Goal: Information Seeking & Learning: Understand process/instructions

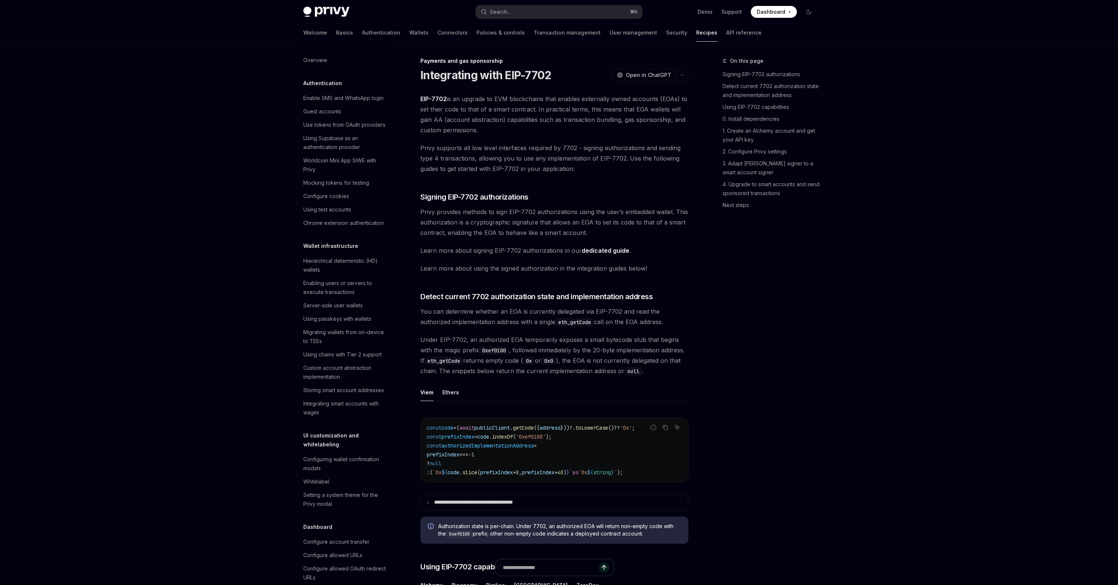
scroll to position [42, 0]
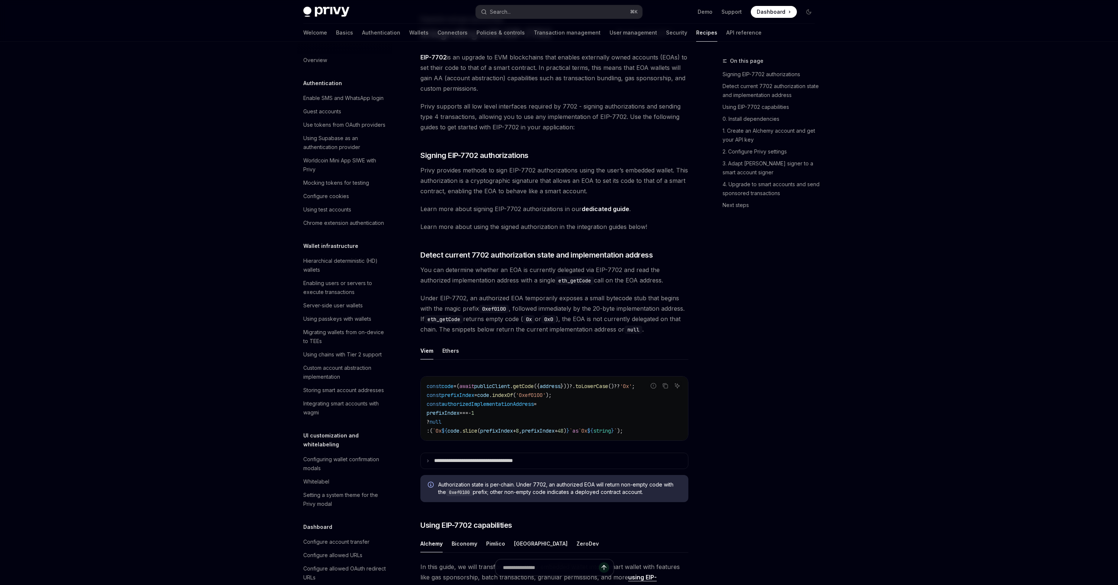
type textarea "*"
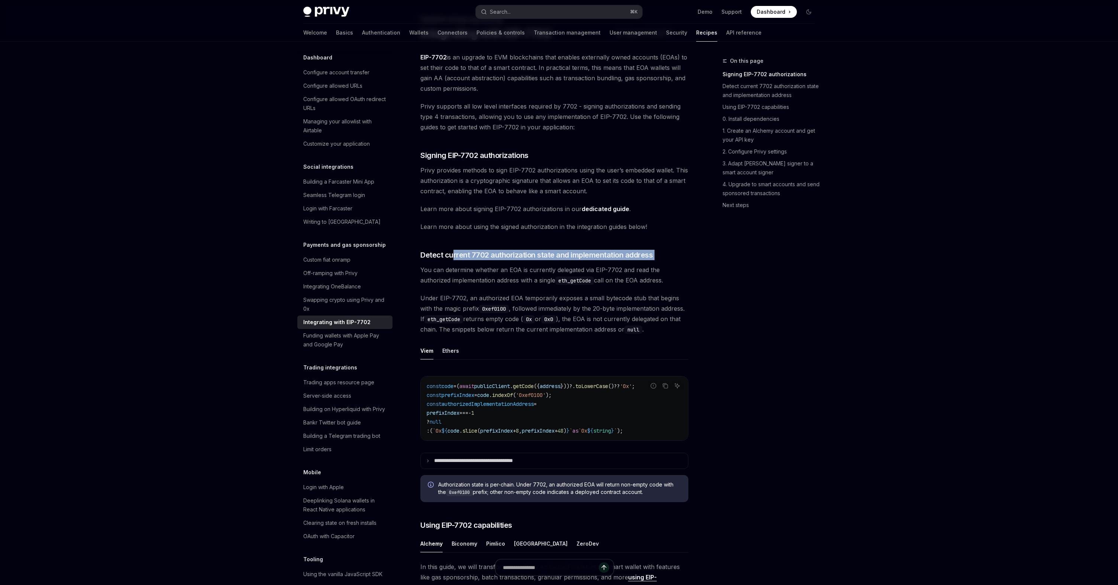
drag, startPoint x: 454, startPoint y: 257, endPoint x: 551, endPoint y: 264, distance: 97.2
click at [555, 342] on ul "Viem Ethers" at bounding box center [554, 351] width 268 height 18
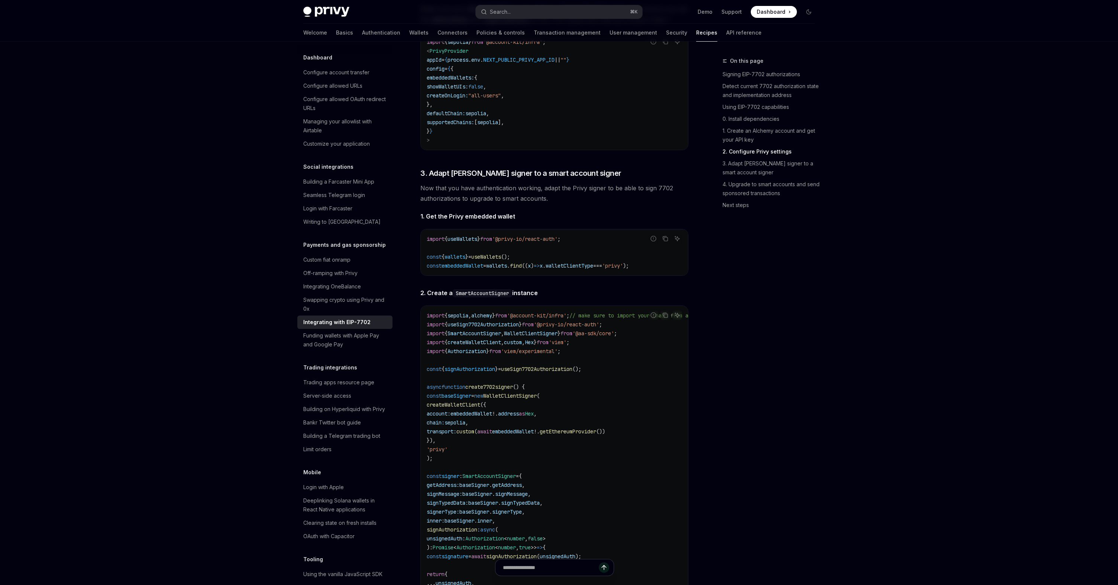
scroll to position [1026, 0]
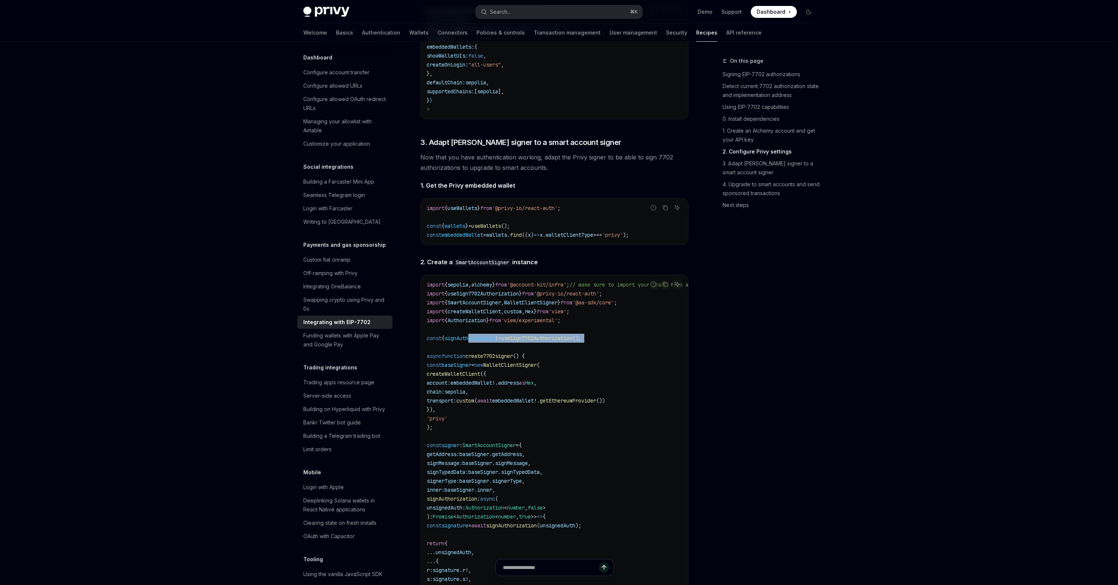
drag, startPoint x: 473, startPoint y: 350, endPoint x: 562, endPoint y: 360, distance: 89.0
click at [562, 360] on code "import { sepolia , alchemy } from '@account-kit/infra' ; // make sure to import…" at bounding box center [596, 467] width 339 height 375
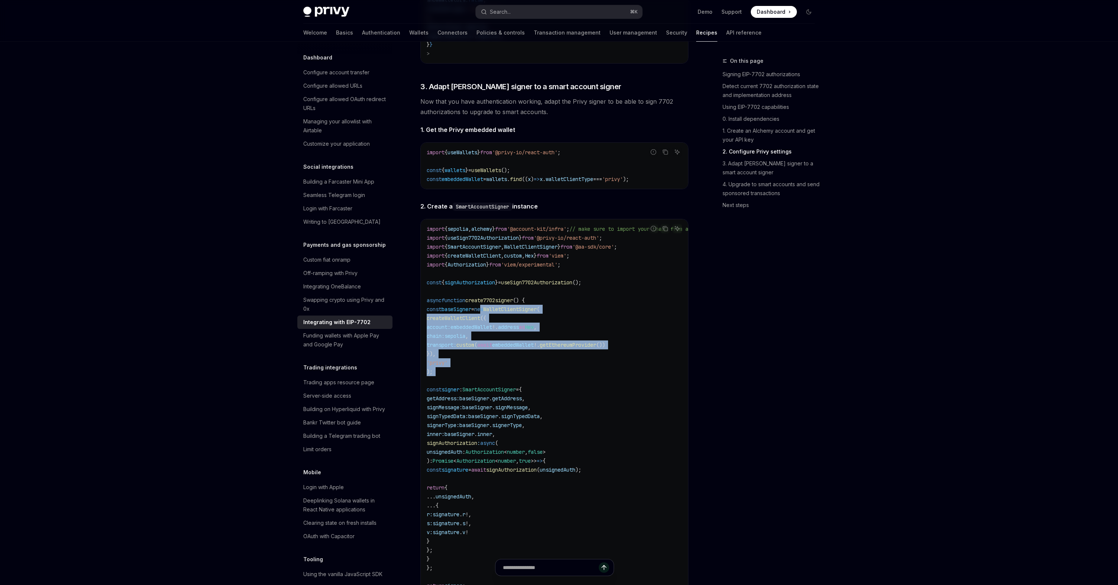
drag, startPoint x: 497, startPoint y: 325, endPoint x: 548, endPoint y: 398, distance: 89.7
click at [548, 398] on code "import { sepolia , alchemy } from '@account-kit/infra' ; // make sure to import…" at bounding box center [596, 411] width 339 height 375
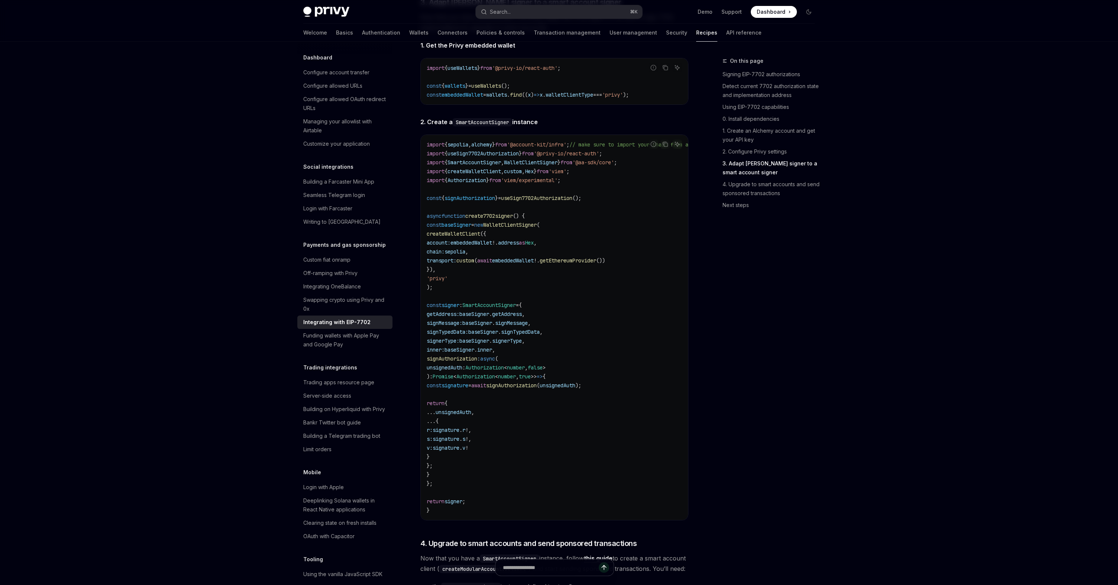
scroll to position [1167, 0]
drag, startPoint x: 481, startPoint y: 320, endPoint x: 520, endPoint y: 478, distance: 162.2
click at [520, 478] on code "import { sepolia , alchemy } from '@account-kit/infra' ; // make sure to import…" at bounding box center [596, 326] width 339 height 375
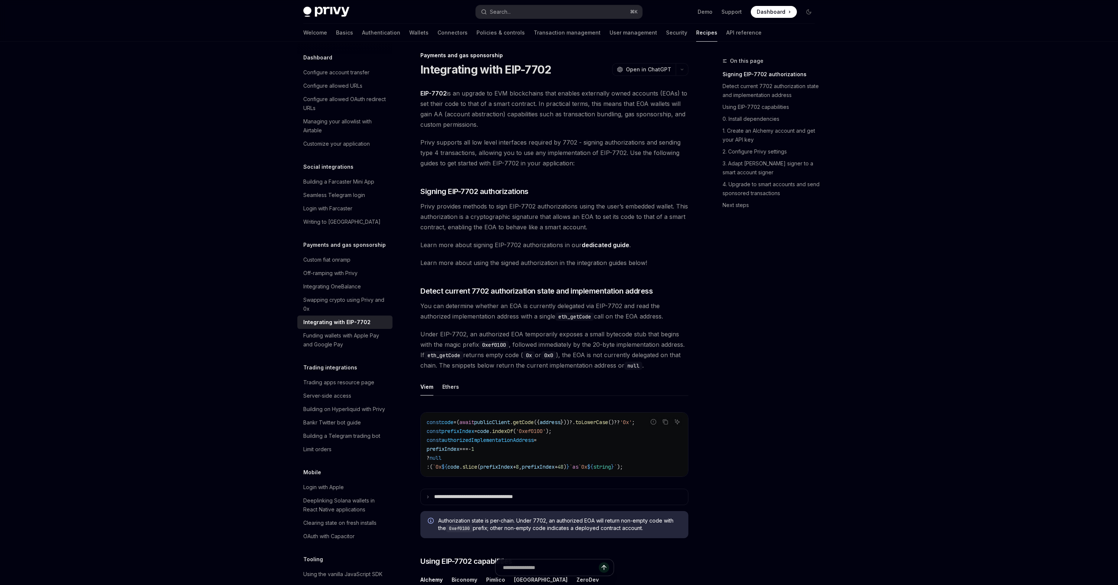
scroll to position [0, 0]
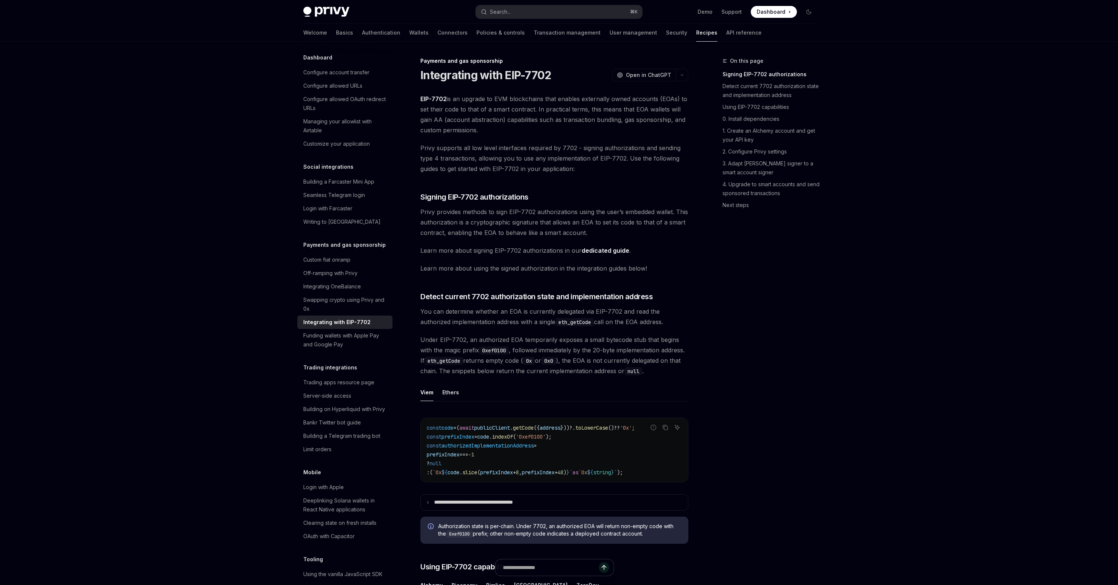
click at [512, 207] on span "Privy provides methods to sign EIP-7702 authorizations using the user’s embedde…" at bounding box center [554, 222] width 268 height 31
